Goal: Navigation & Orientation: Go to known website

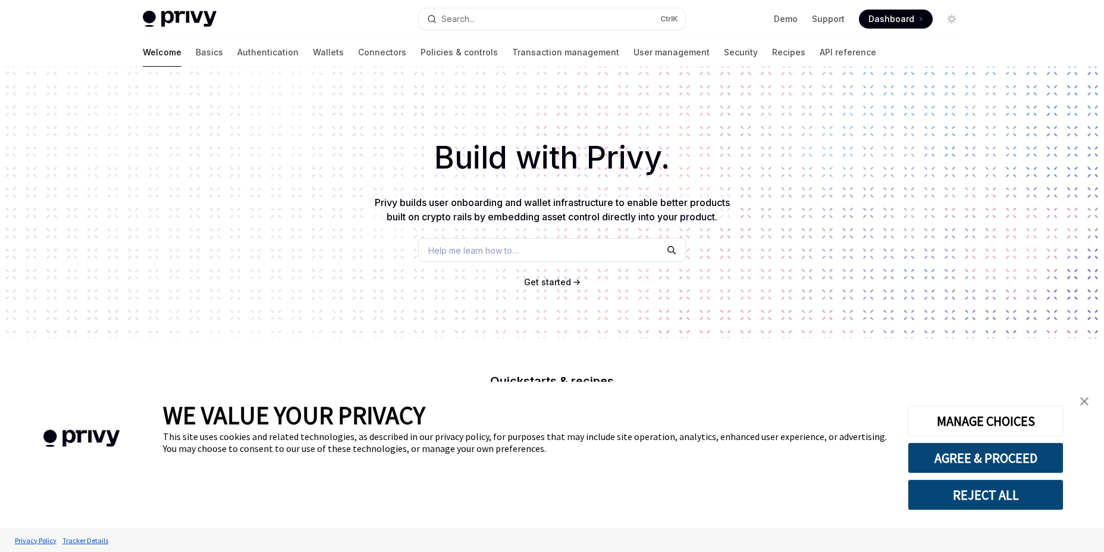
click at [894, 21] on span "Dashboard" at bounding box center [892, 19] width 46 height 12
click at [1025, 49] on div at bounding box center [552, 33] width 1104 height 67
